Goal: Check status

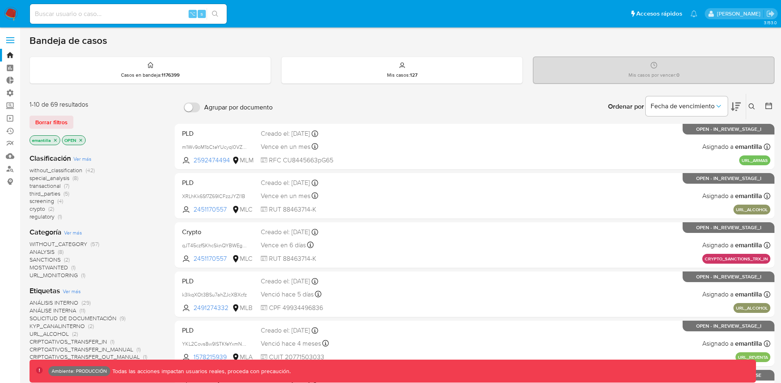
click at [122, 13] on input at bounding box center [128, 14] width 197 height 11
paste input "1139951870"
type input "1139951870"
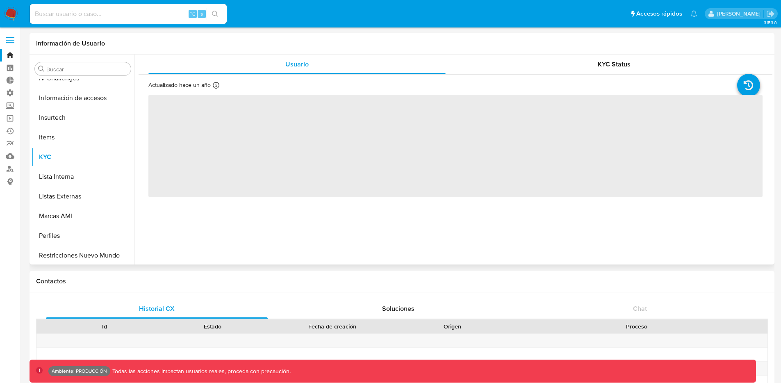
scroll to position [347, 0]
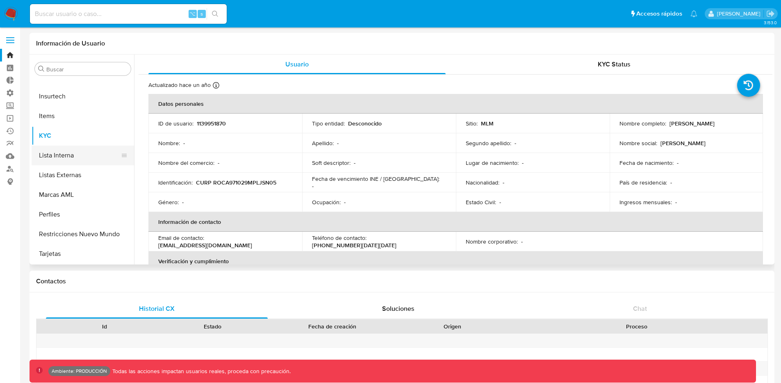
select select "10"
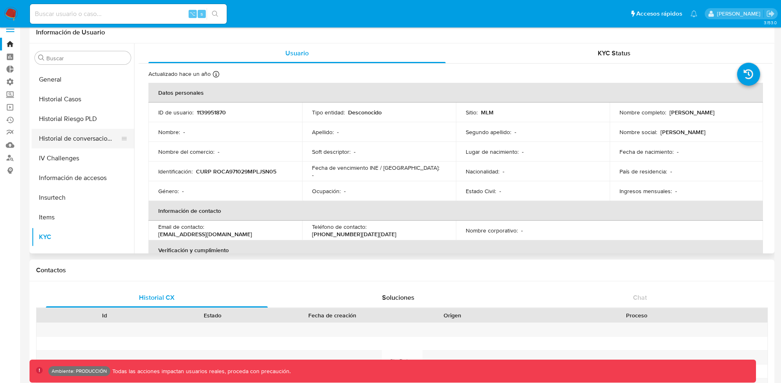
scroll to position [234, 0]
click at [60, 80] on button "General" at bounding box center [80, 80] width 96 height 20
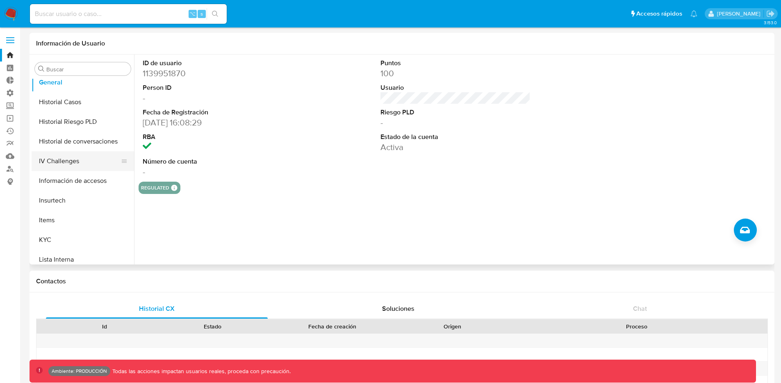
scroll to position [283, 0]
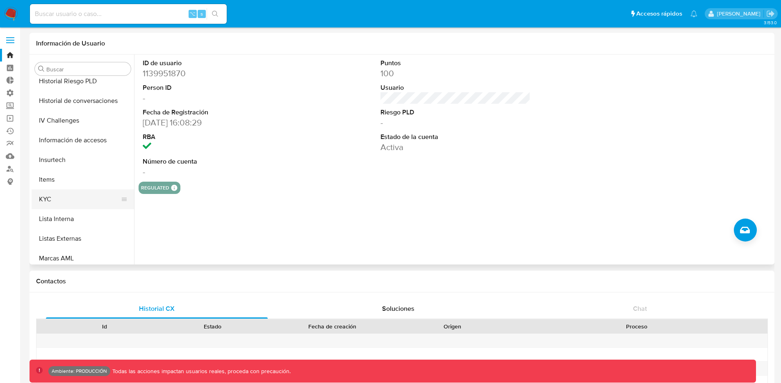
click at [60, 199] on button "KYC" at bounding box center [80, 199] width 96 height 20
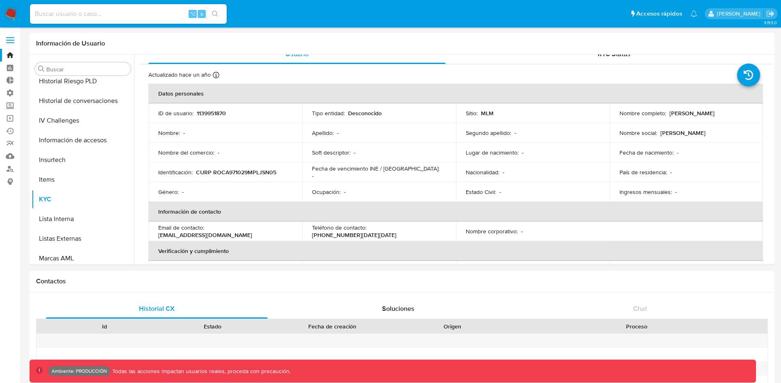
scroll to position [0, 0]
